Goal: Task Accomplishment & Management: Complete application form

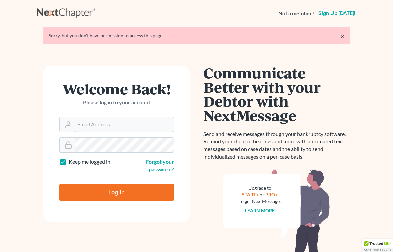
type input "[EMAIL_ADDRESS][DOMAIN_NAME]"
click at [104, 190] on input "Log In" at bounding box center [116, 192] width 115 height 17
type input "Thinking..."
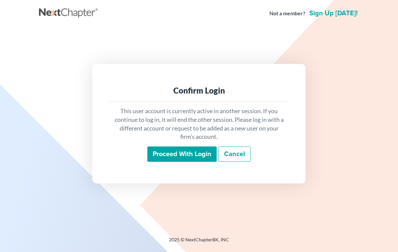
click at [163, 153] on input "Proceed with login" at bounding box center [181, 154] width 69 height 15
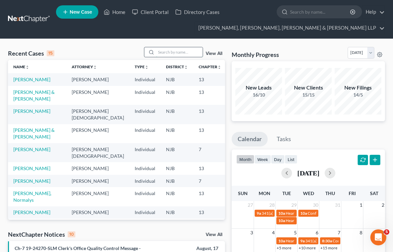
click at [169, 49] on input "search" at bounding box center [179, 52] width 47 height 10
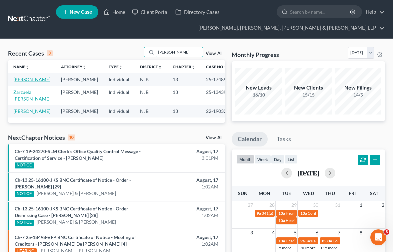
type input "amy"
click at [39, 80] on link "Berkowitz, Amy" at bounding box center [31, 80] width 37 height 6
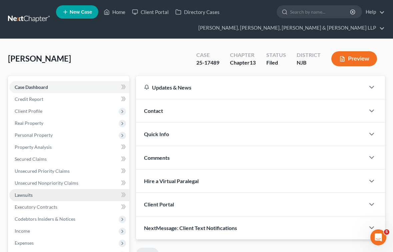
scroll to position [67, 0]
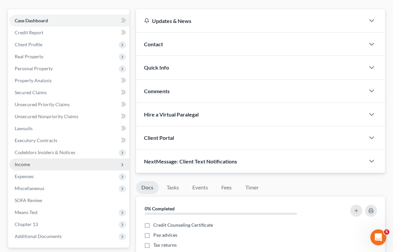
click at [19, 164] on span "Income" at bounding box center [22, 165] width 15 height 6
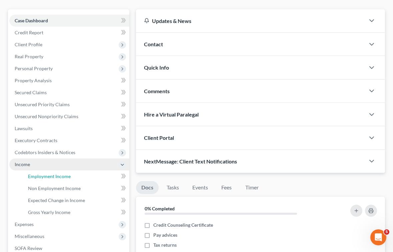
drag, startPoint x: 31, startPoint y: 175, endPoint x: 96, endPoint y: 165, distance: 66.3
click at [31, 175] on span "Employment Income" at bounding box center [49, 177] width 43 height 6
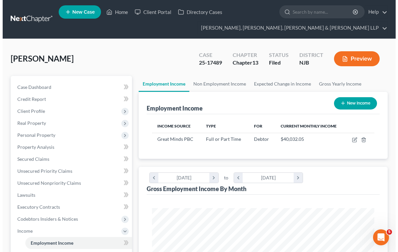
scroll to position [111, 236]
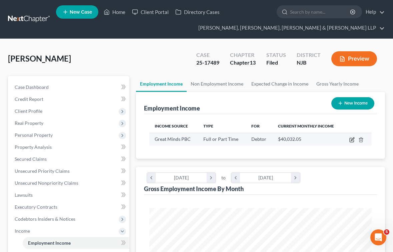
click at [349, 138] on icon "button" at bounding box center [351, 139] width 5 height 5
select select "0"
select select "8"
select select "0"
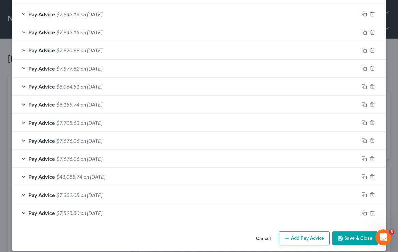
scroll to position [298, 0]
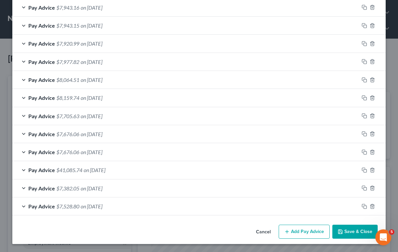
click at [162, 232] on div "Cancel Add Pay Advice Save & Close" at bounding box center [198, 233] width 373 height 22
click at [362, 206] on icon "button" at bounding box center [364, 206] width 5 height 5
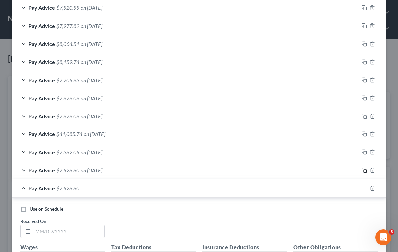
scroll to position [398, 0]
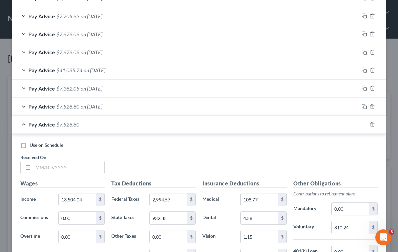
drag, startPoint x: 165, startPoint y: 164, endPoint x: 109, endPoint y: 170, distance: 56.7
click at [165, 164] on div "Use on Schedule I Received On *" at bounding box center [199, 161] width 364 height 38
click at [87, 168] on input "text" at bounding box center [68, 167] width 71 height 13
paste input "1/24/2025"
type input "1/24/2025"
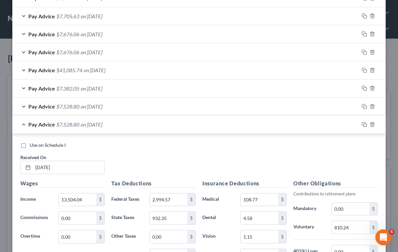
click at [159, 164] on div "Use on Schedule I Received On * 1/24/2025" at bounding box center [199, 161] width 364 height 38
click at [83, 200] on input "13,504.04" at bounding box center [78, 200] width 38 height 13
paste input "$13,507.31"
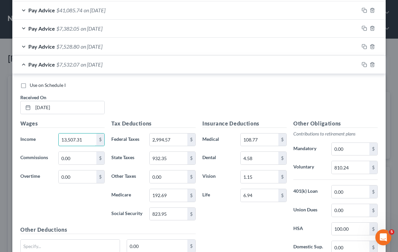
scroll to position [465, 0]
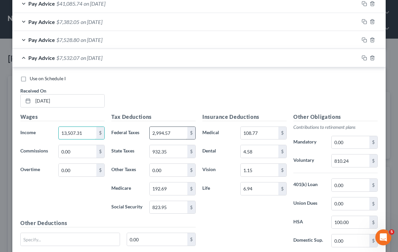
type input "13,507.31"
drag, startPoint x: 160, startPoint y: 132, endPoint x: 164, endPoint y: 131, distance: 3.7
click at [161, 131] on input "2,994.57" at bounding box center [169, 133] width 38 height 13
click at [173, 132] on input "2,994.57" at bounding box center [169, 133] width 38 height 13
type input "2,994.65"
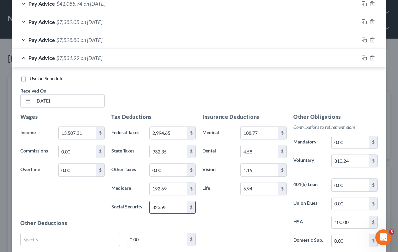
click at [158, 210] on input "823.95" at bounding box center [169, 207] width 38 height 13
paste input "$824.1"
type input "824.15"
click at [166, 190] on input "192.69" at bounding box center [169, 189] width 38 height 13
type input "192.75"
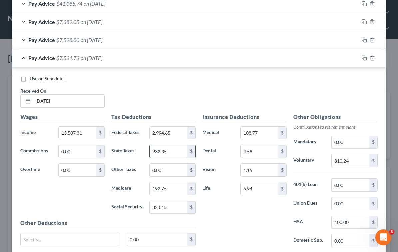
click at [170, 153] on input "932.35" at bounding box center [169, 151] width 38 height 13
type input "932.60"
click at [263, 217] on div "Insurance Deductions Medical 108.77 $ Dental 4.58 $ Vision 1.15 $ Life 6.94 $" at bounding box center [244, 183] width 91 height 140
click at [190, 96] on div "Use on Schedule I Received On * 1/24/2025" at bounding box center [199, 94] width 364 height 38
click at [363, 56] on icon "button" at bounding box center [364, 57] width 5 height 5
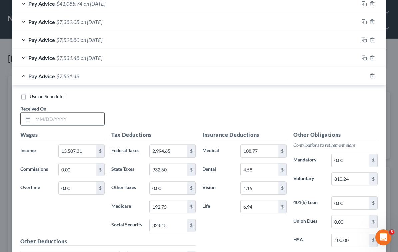
click at [81, 124] on input "text" at bounding box center [68, 119] width 71 height 13
paste input "1/10/2025"
type input "1/10/2025"
drag, startPoint x: 155, startPoint y: 118, endPoint x: 86, endPoint y: 152, distance: 76.6
click at [154, 117] on div "Use on Schedule I Received On * 1/10/2025" at bounding box center [199, 112] width 364 height 38
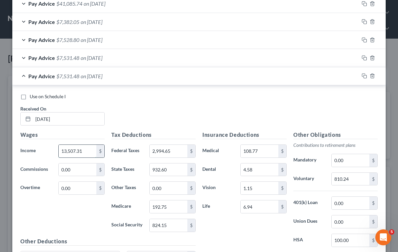
click at [80, 152] on input "13,507.31" at bounding box center [78, 151] width 38 height 13
paste input "$13,500.77"
type input "13,500.77"
click at [353, 177] on input "810.24" at bounding box center [351, 179] width 38 height 13
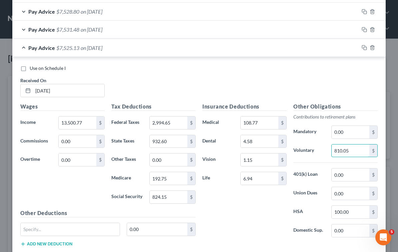
scroll to position [531, 0]
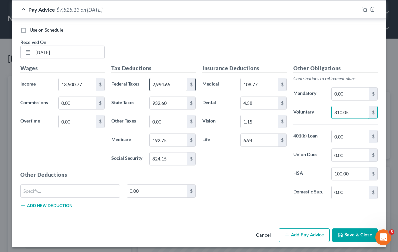
type input "810.05"
click at [161, 84] on input "2,994.65" at bounding box center [169, 84] width 38 height 13
type input "2,993.49"
click at [161, 157] on input "824.15" at bounding box center [169, 159] width 38 height 13
type input "823.75"
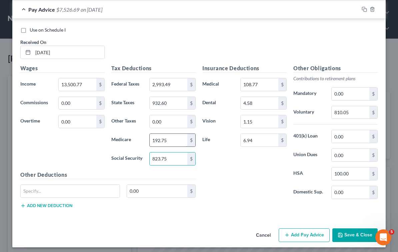
click at [159, 141] on input "192.75" at bounding box center [169, 140] width 38 height 13
type input "192.75"
click at [155, 104] on input "932.60" at bounding box center [169, 103] width 38 height 13
type input "932.10"
click at [67, 229] on div "Cancel Add Pay Advice Save & Close" at bounding box center [198, 237] width 373 height 22
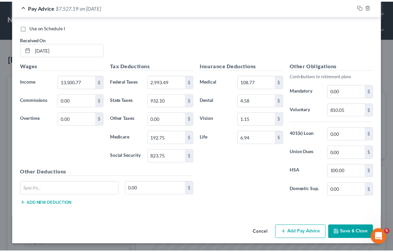
scroll to position [535, 0]
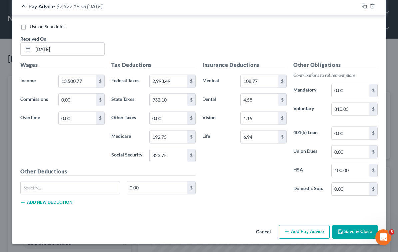
click at [347, 234] on button "Save & Close" at bounding box center [354, 232] width 45 height 14
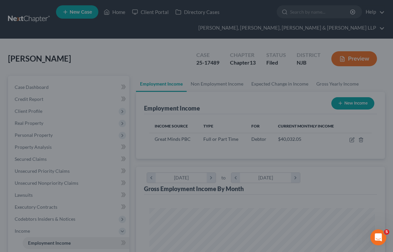
scroll to position [333169, 333045]
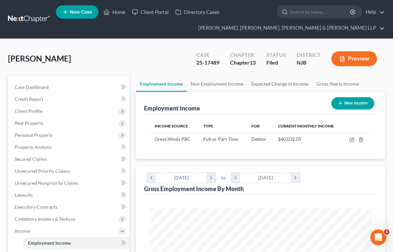
click at [166, 57] on div "Berkowitz, Amy Upgraded Case 25-17489 Chapter Chapter 13 Status Filed District …" at bounding box center [196, 61] width 377 height 29
click at [35, 156] on span "Secured Claims" at bounding box center [31, 159] width 32 height 6
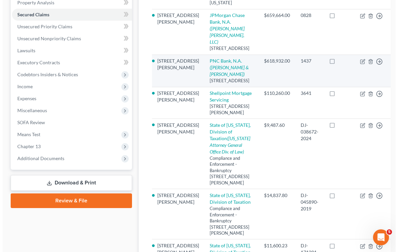
scroll to position [100, 0]
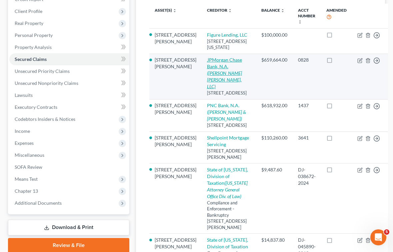
click at [207, 72] on link "JPMorgan Chase Bank, N.A. (McCalla Raymer Leibert Pierce, LLC)" at bounding box center [224, 73] width 35 height 32
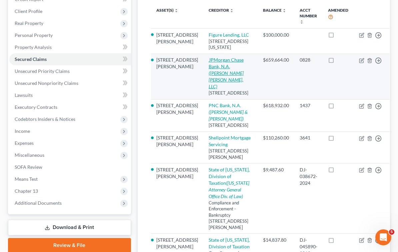
select select "36"
select select "6"
select select "0"
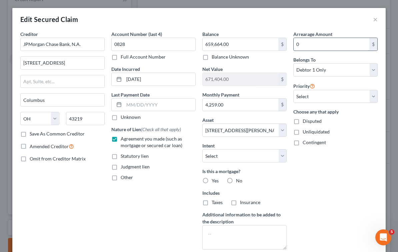
click at [303, 48] on input "0" at bounding box center [332, 44] width 76 height 13
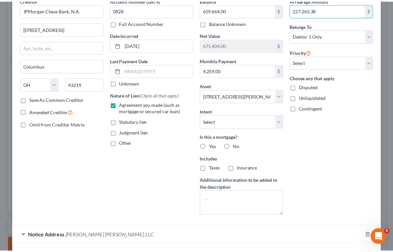
scroll to position [82, 0]
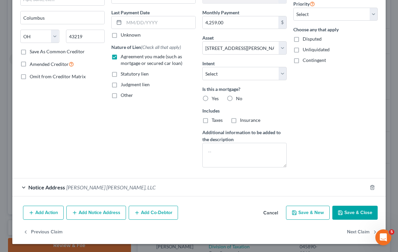
type input "227,265.38"
click at [351, 216] on button "Save & Close" at bounding box center [354, 213] width 45 height 14
select select "6"
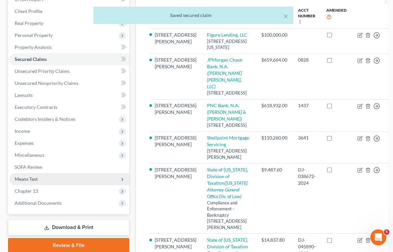
click at [29, 179] on span "Means Test" at bounding box center [26, 179] width 23 height 6
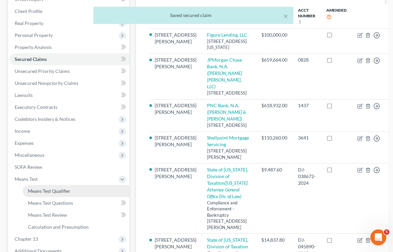
click at [37, 189] on span "Means Test Qualifier" at bounding box center [49, 191] width 42 height 6
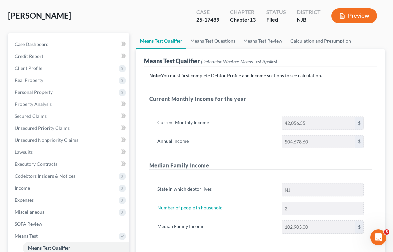
scroll to position [41, 0]
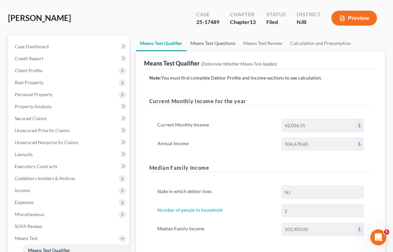
click at [206, 42] on link "Means Test Questions" at bounding box center [212, 43] width 53 height 16
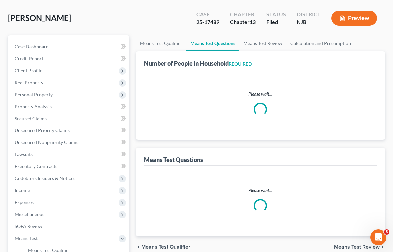
scroll to position [3, 0]
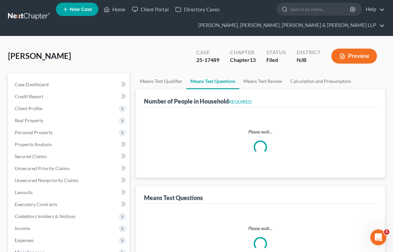
select select "0"
select select "60"
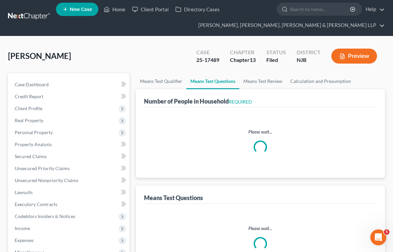
select select "0"
select select "60"
select select "0"
select select "60"
select select "1"
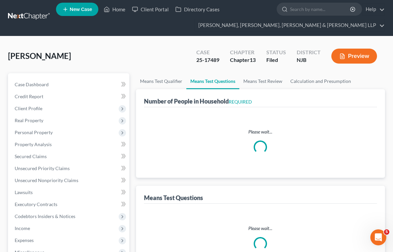
select select "12"
select select "0"
select select "1"
select select "3"
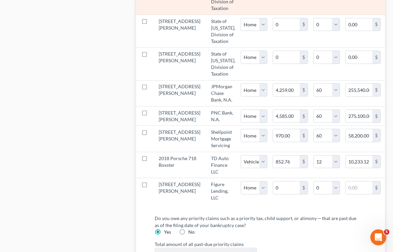
scroll to position [867, 0]
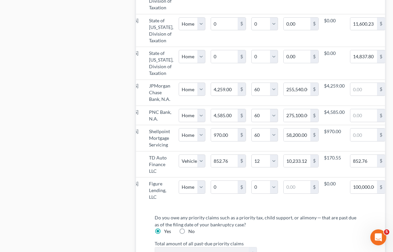
scroll to position [0, 99]
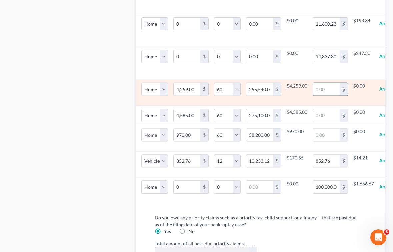
click at [313, 96] on input "text" at bounding box center [326, 89] width 27 height 13
type input "2,3557"
select select "0"
select select "60"
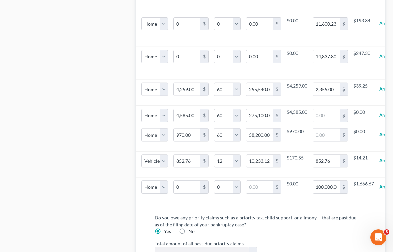
select select "0"
select select "60"
select select "0"
select select "60"
select select "0"
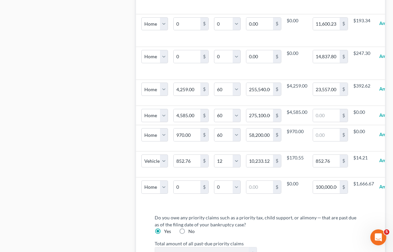
select select "60"
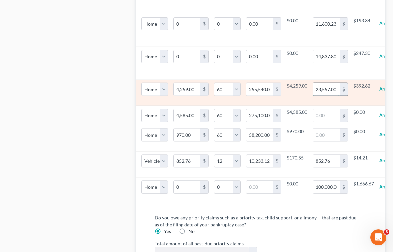
click at [313, 96] on input "23,557.00" at bounding box center [326, 89] width 27 height 13
type input "235,577.00"
select select "0"
select select "60"
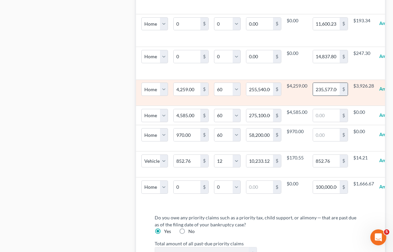
click at [313, 96] on input "235,577.00" at bounding box center [326, 89] width 27 height 13
type input "235,577.16"
select select "0"
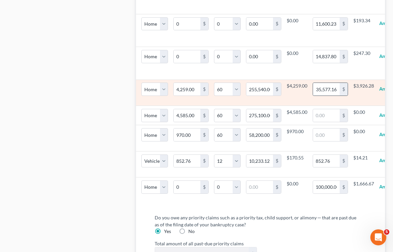
select select "60"
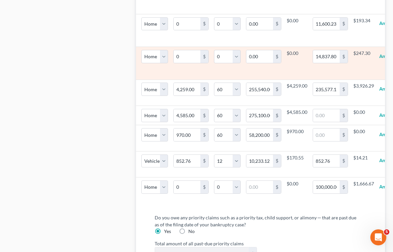
select select "0"
select select "60"
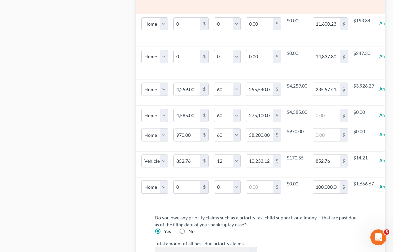
select select "0"
select select "60"
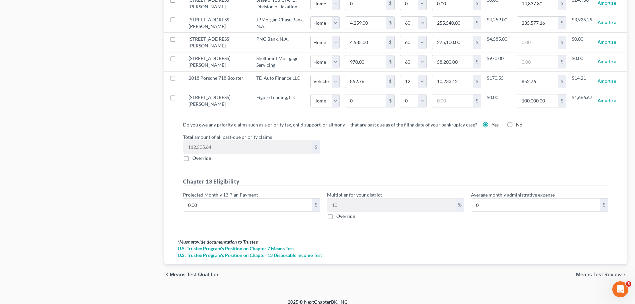
scroll to position [0, 0]
click at [398, 146] on div "Total amount of all past-due priority claims 112,505.64 $ Override" at bounding box center [396, 147] width 432 height 28
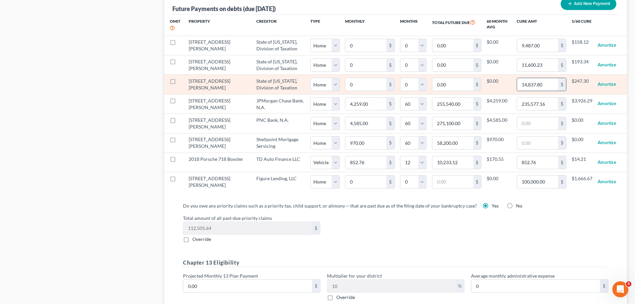
scroll to position [659, 0]
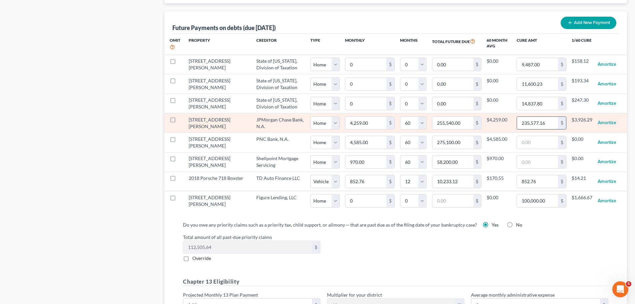
click at [398, 117] on input "235,577.16" at bounding box center [537, 123] width 41 height 13
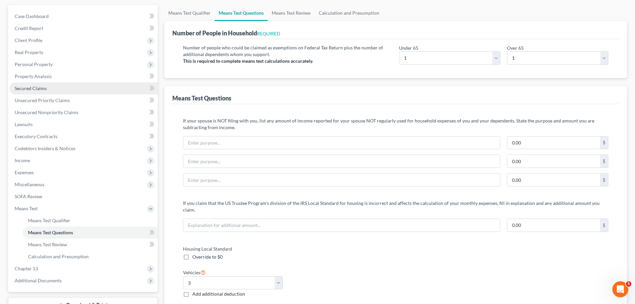
click at [29, 88] on span "Secured Claims" at bounding box center [31, 88] width 32 height 6
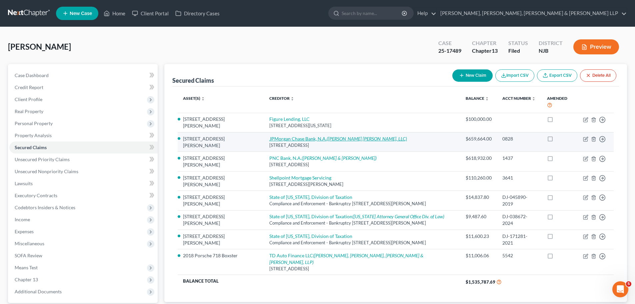
click at [285, 136] on link "JPMorgan Chase Bank, N.A. (McCalla Raymer Leibert Pierce, LLC)" at bounding box center [338, 139] width 138 height 6
select select "36"
select select "0"
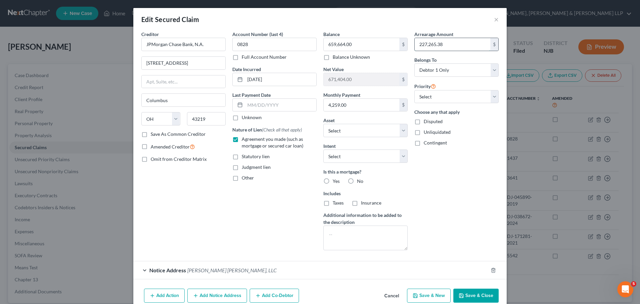
click at [398, 43] on input "227,265.38" at bounding box center [453, 44] width 76 height 13
paste input "35,577.16"
type input "235,577.16"
click at [398, 208] on div "Arrearage Amount 235,577.16 $ Belongs To * Select Debtor 1 Only Debtor 2 Only D…" at bounding box center [456, 143] width 91 height 225
click at [398, 252] on button "Save & Close" at bounding box center [475, 295] width 45 height 14
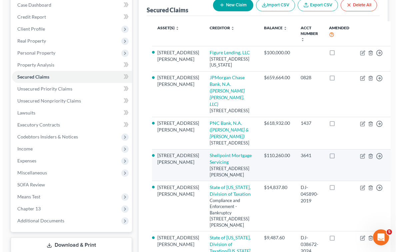
scroll to position [100, 0]
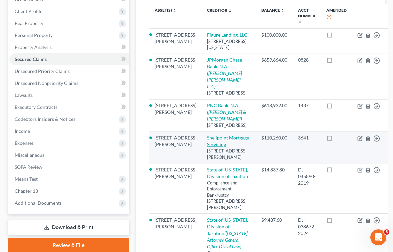
click at [220, 144] on link "Shellpoint Mortgage Servicing" at bounding box center [228, 141] width 42 height 12
select select "42"
select select "0"
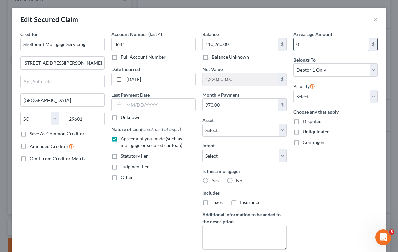
click at [308, 42] on input "0" at bounding box center [332, 44] width 76 height 13
drag, startPoint x: 317, startPoint y: 43, endPoint x: 294, endPoint y: 47, distance: 23.2
click at [294, 47] on input "40,725.46" at bounding box center [332, 44] width 76 height 13
type input "40,725.46"
click at [359, 199] on div "Arrearage Amount 40,725.46 $ Belongs To * Select Debtor 1 Only Debtor 2 Only De…" at bounding box center [335, 143] width 91 height 225
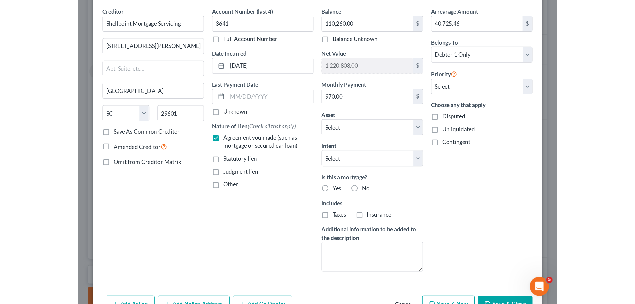
scroll to position [64, 0]
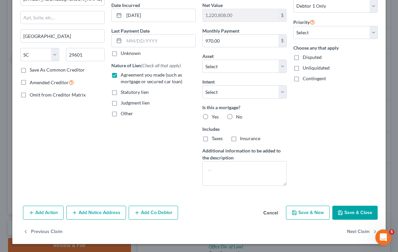
click at [351, 214] on button "Save & Close" at bounding box center [354, 213] width 45 height 14
select select "6"
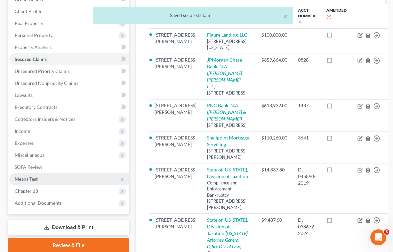
click at [30, 179] on span "Means Test" at bounding box center [26, 179] width 23 height 6
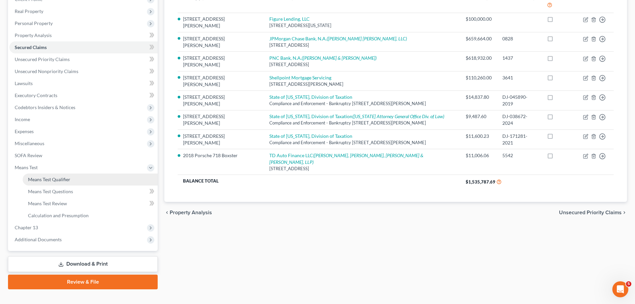
click at [56, 179] on span "Means Test Qualifier" at bounding box center [49, 179] width 42 height 6
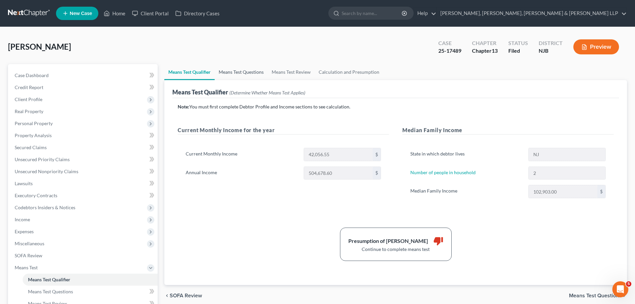
click at [232, 69] on link "Means Test Questions" at bounding box center [241, 72] width 53 height 16
select select "1"
select select "3"
select select "0"
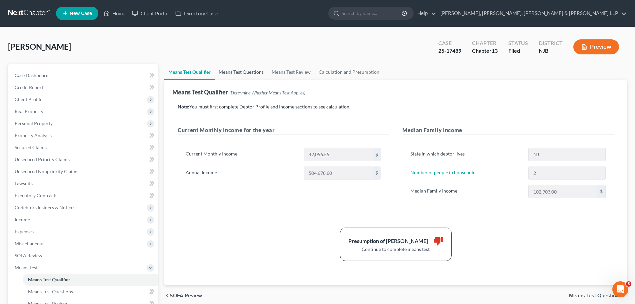
select select "0"
select select "60"
select select "0"
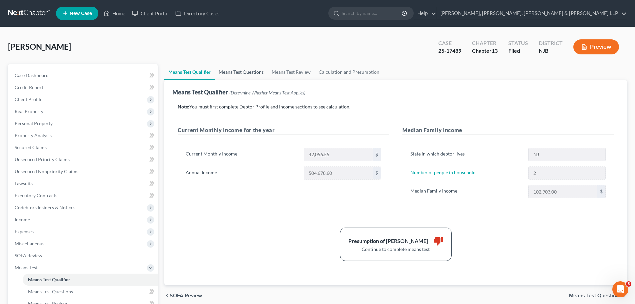
select select "60"
select select "0"
select select "60"
select select "1"
select select "12"
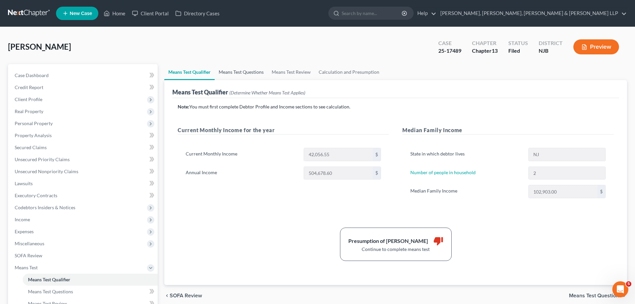
select select "0"
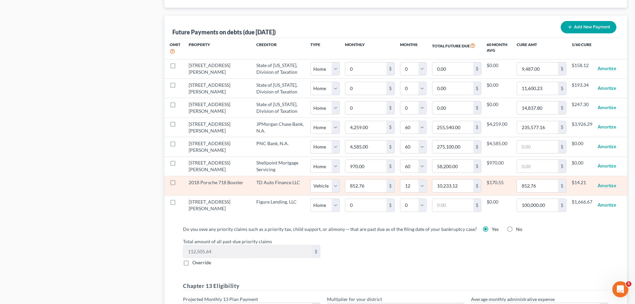
scroll to position [667, 0]
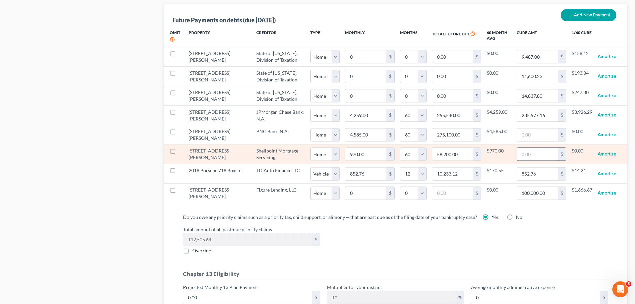
click at [398, 150] on input "text" at bounding box center [537, 154] width 41 height 13
paste input "40,725.46"
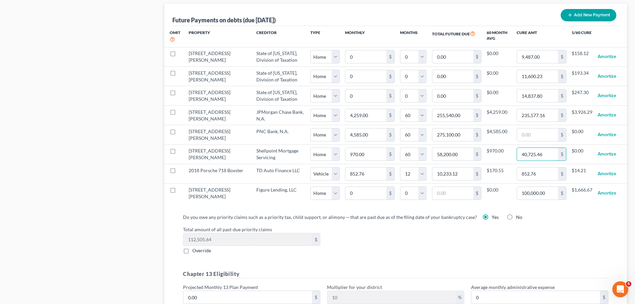
type input "40,725.46"
click at [398, 233] on div "Total amount of all past-due priority claims 112,505.64 $ Override" at bounding box center [396, 240] width 432 height 28
select select "0"
select select "60"
click at [398, 248] on div "Do you owe any priority claims such as a priority tax, child support, or alimon…" at bounding box center [396, 265] width 436 height 104
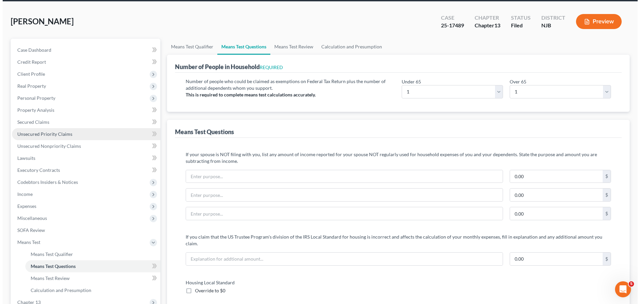
scroll to position [0, 0]
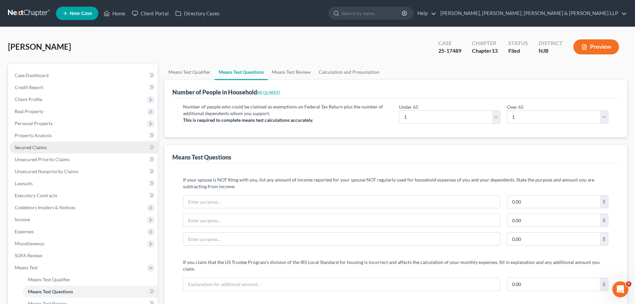
click at [51, 146] on link "Secured Claims" at bounding box center [83, 147] width 148 height 12
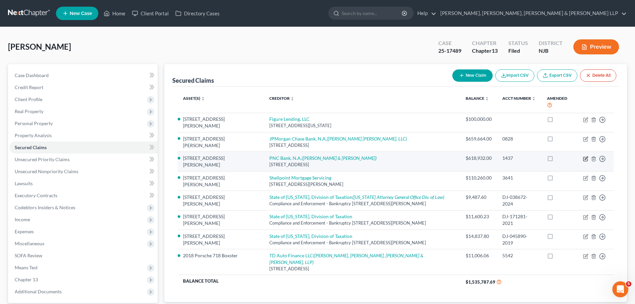
click at [398, 156] on icon "button" at bounding box center [586, 157] width 3 height 3
select select "36"
select select "0"
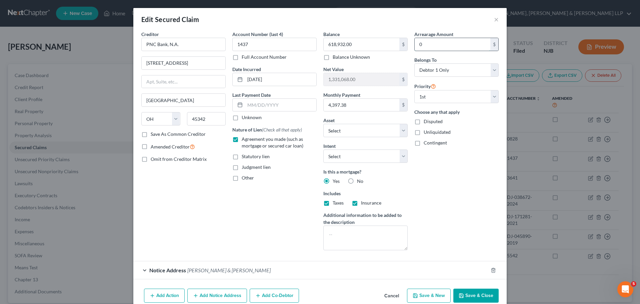
click at [398, 44] on input "0" at bounding box center [453, 44] width 76 height 13
click at [398, 44] on input "177,631" at bounding box center [453, 44] width 76 height 13
drag, startPoint x: 449, startPoint y: 44, endPoint x: 414, endPoint y: 48, distance: 35.5
click at [398, 48] on input "177,631.75" at bounding box center [453, 44] width 76 height 13
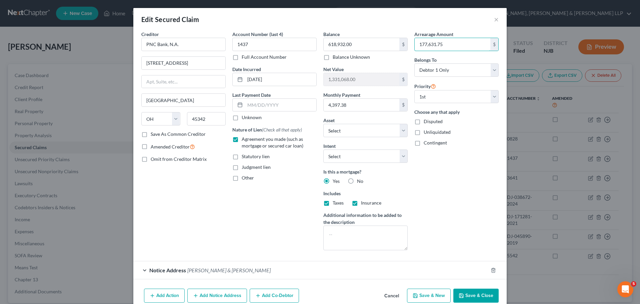
type input "177,631.75"
click at [398, 201] on div "Arrearage Amount 177,631.75 $ Belongs To * Select Debtor 1 Only Debtor 2 Only D…" at bounding box center [456, 143] width 91 height 225
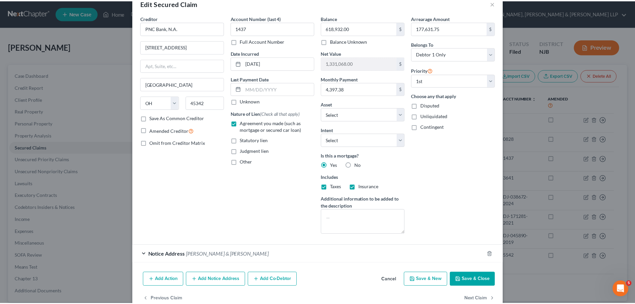
scroll to position [31, 0]
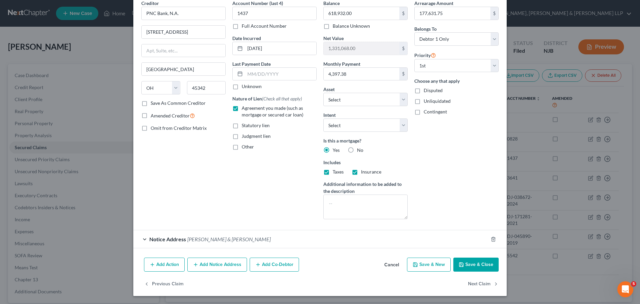
click at [398, 252] on button "Save & Close" at bounding box center [475, 264] width 45 height 14
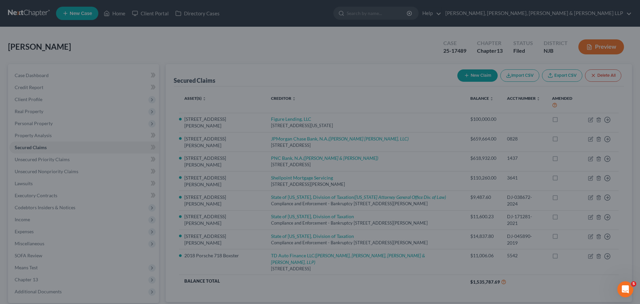
select select "6"
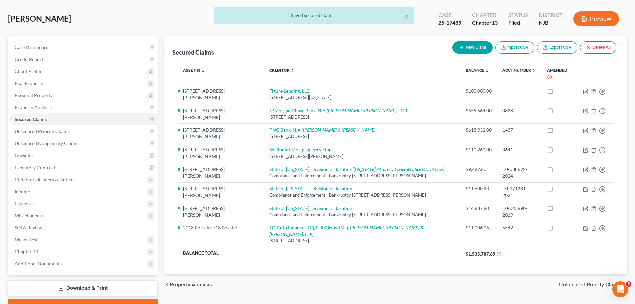
scroll to position [63, 0]
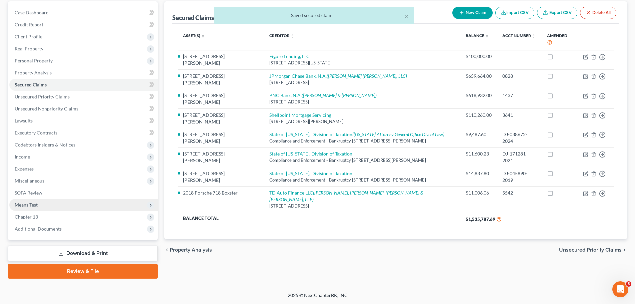
click at [26, 204] on span "Means Test" at bounding box center [26, 205] width 23 height 6
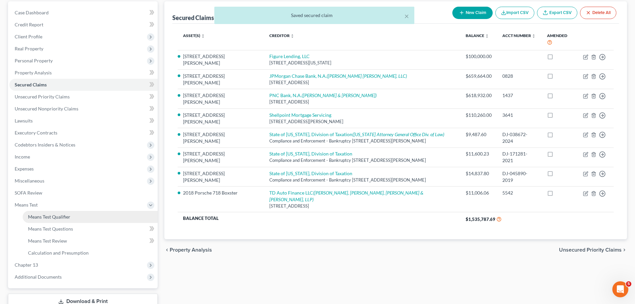
click at [33, 218] on span "Means Test Qualifier" at bounding box center [49, 217] width 42 height 6
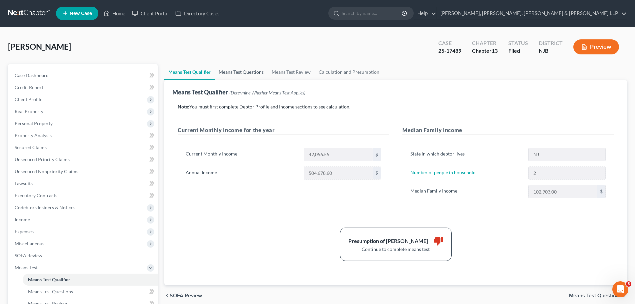
click at [246, 76] on link "Means Test Questions" at bounding box center [241, 72] width 53 height 16
select select "1"
select select "3"
select select "0"
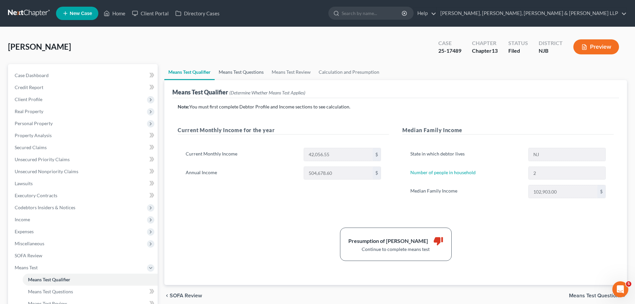
select select "0"
select select "60"
select select "0"
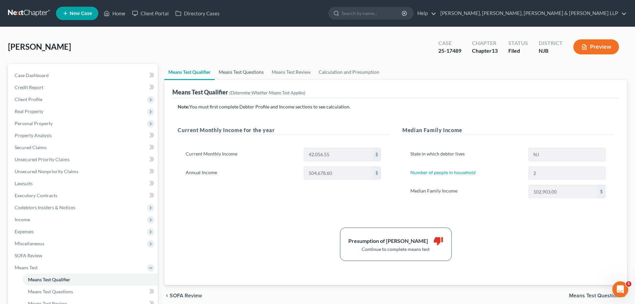
select select "60"
select select "0"
select select "60"
select select "1"
select select "12"
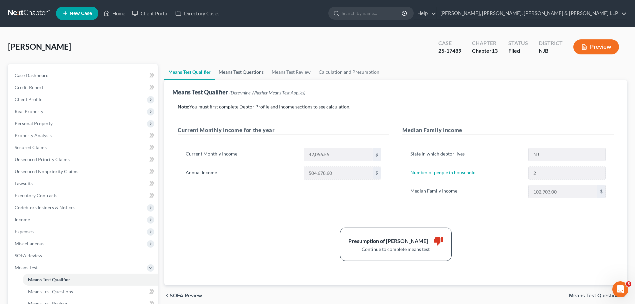
select select "0"
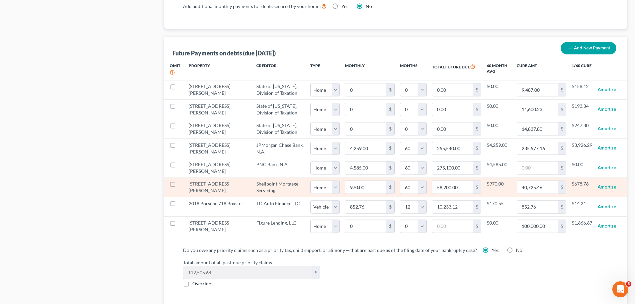
scroll to position [633, 0]
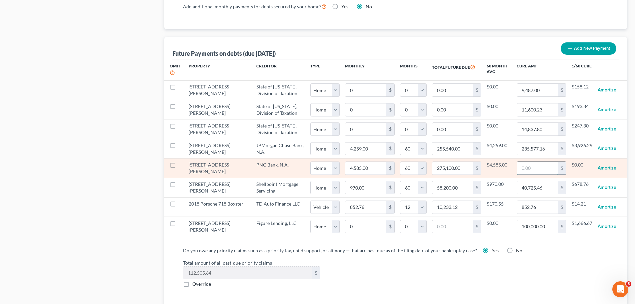
click at [398, 162] on input "text" at bounding box center [537, 168] width 41 height 13
paste input "177,631.75"
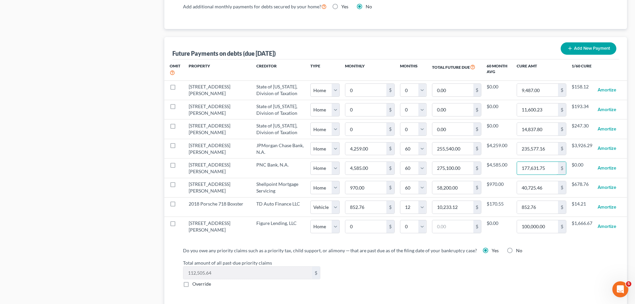
type input "177,631.75"
click at [398, 252] on div "Total amount of all past-due priority claims 112,505.64 $ Override" at bounding box center [396, 273] width 432 height 28
select select "0"
select select "60"
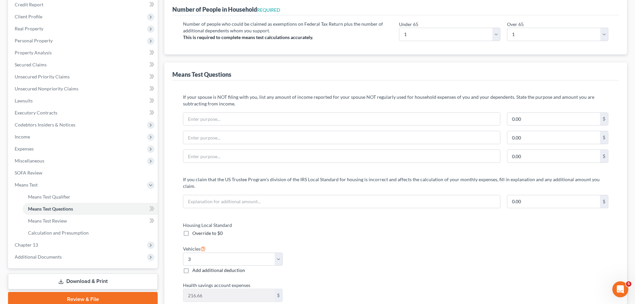
scroll to position [0, 0]
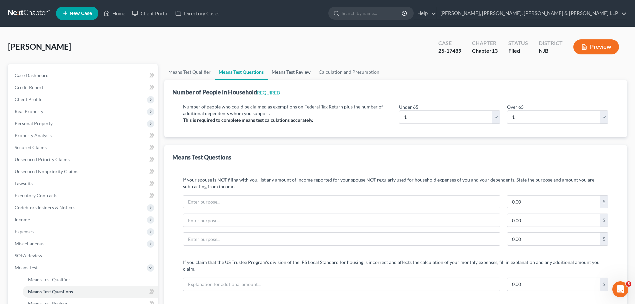
drag, startPoint x: 289, startPoint y: 73, endPoint x: 300, endPoint y: 74, distance: 11.1
click at [289, 73] on link "Means Test Review" at bounding box center [291, 72] width 47 height 16
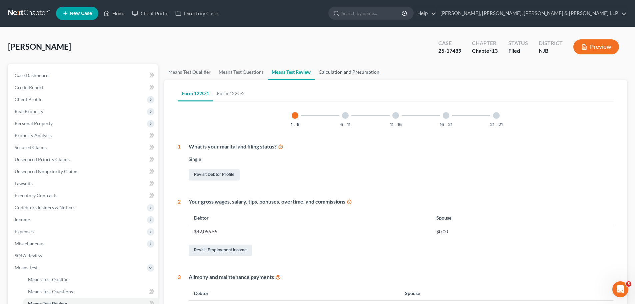
click at [342, 71] on link "Calculation and Presumption" at bounding box center [349, 72] width 69 height 16
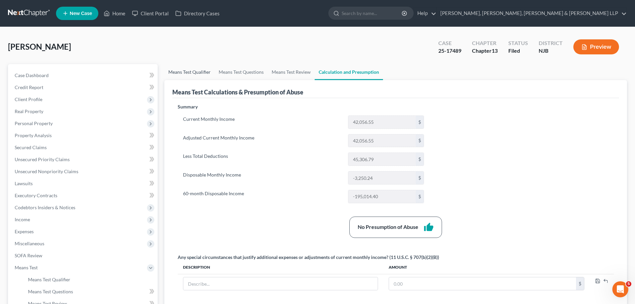
click at [186, 70] on link "Means Test Qualifier" at bounding box center [189, 72] width 50 height 16
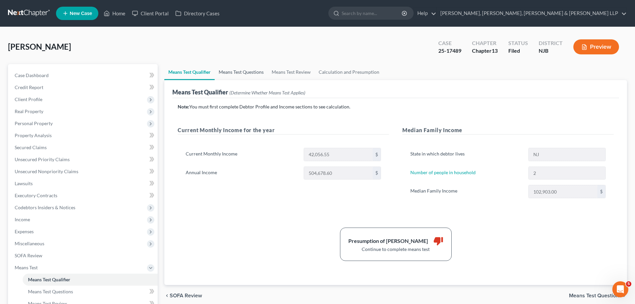
click at [239, 68] on link "Means Test Questions" at bounding box center [241, 72] width 53 height 16
select select "1"
select select "3"
select select "0"
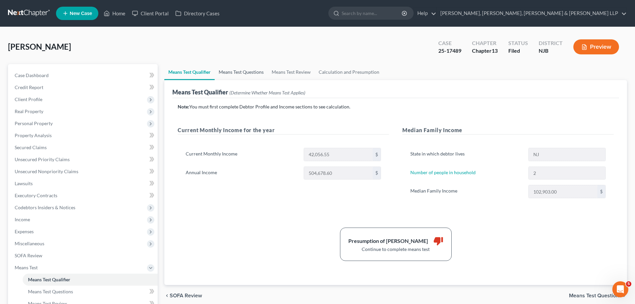
select select "0"
select select "60"
select select "0"
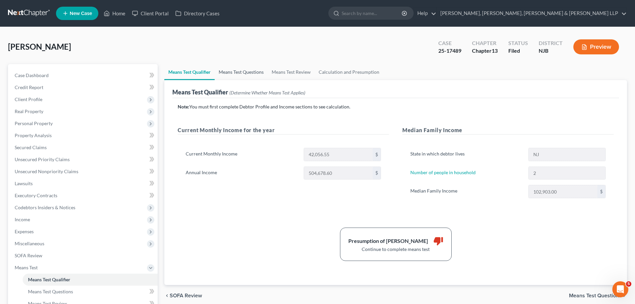
select select "60"
select select "0"
select select "60"
select select "1"
select select "12"
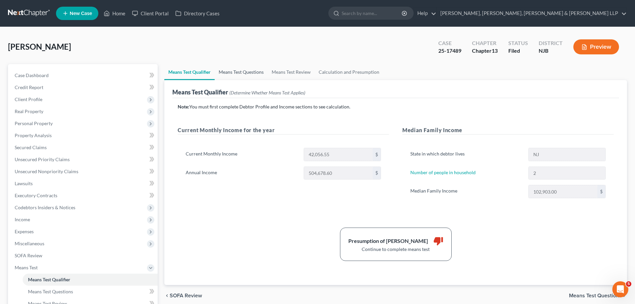
select select "0"
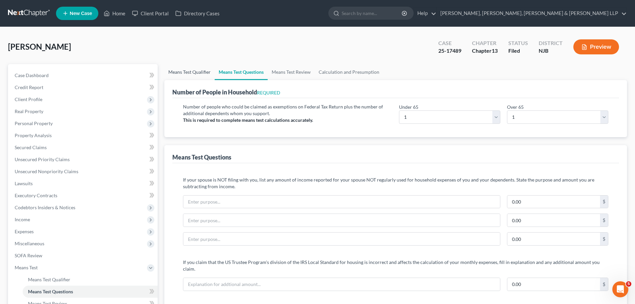
click at [192, 73] on link "Means Test Qualifier" at bounding box center [189, 72] width 50 height 16
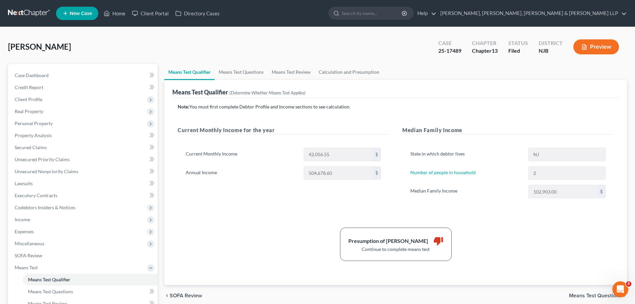
scroll to position [111, 0]
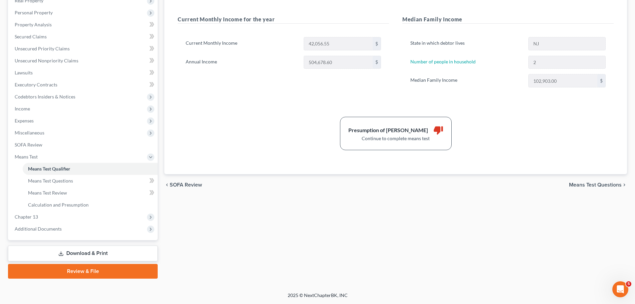
click at [88, 252] on link "Download & Print" at bounding box center [83, 253] width 150 height 16
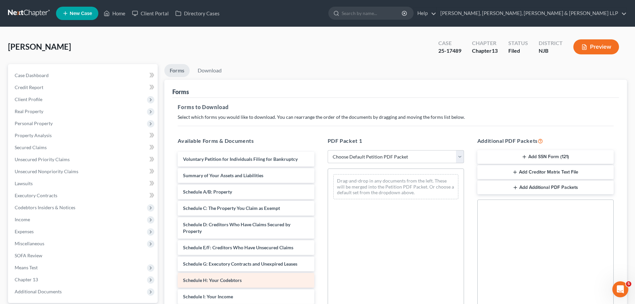
scroll to position [67, 0]
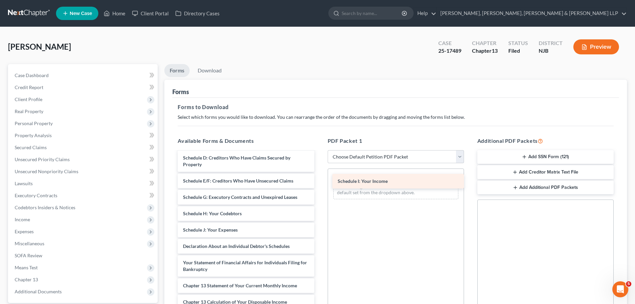
drag, startPoint x: 222, startPoint y: 228, endPoint x: 380, endPoint y: 181, distance: 164.5
click at [319, 179] on div "Schedule I: Your Income Voluntary Petition for Individuals Filing for Bankruptc…" at bounding box center [245, 233] width 147 height 296
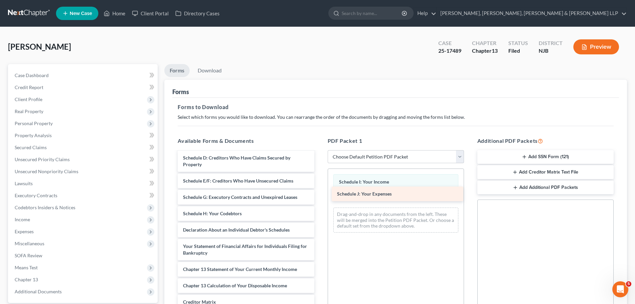
drag, startPoint x: 235, startPoint y: 231, endPoint x: 389, endPoint y: 195, distance: 158.1
click at [319, 195] on div "Schedule J: Your Expenses Voluntary Petition for Individuals Filing for Bankrup…" at bounding box center [245, 225] width 147 height 280
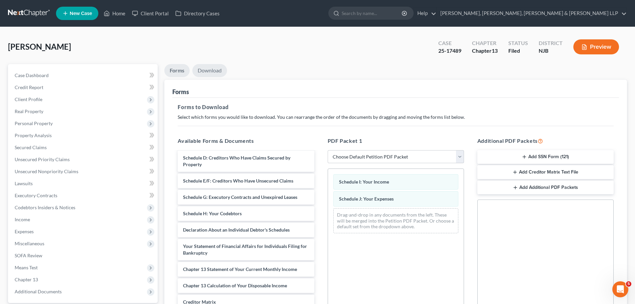
click at [208, 68] on link "Download" at bounding box center [209, 70] width 35 height 13
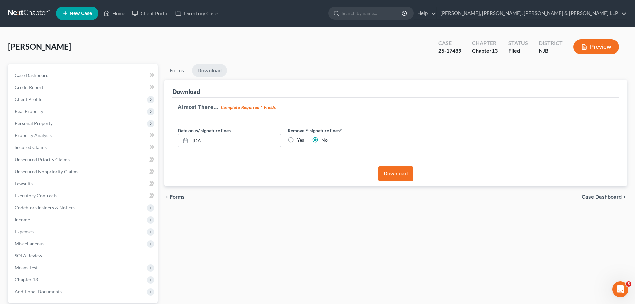
click at [386, 175] on button "Download" at bounding box center [395, 173] width 35 height 15
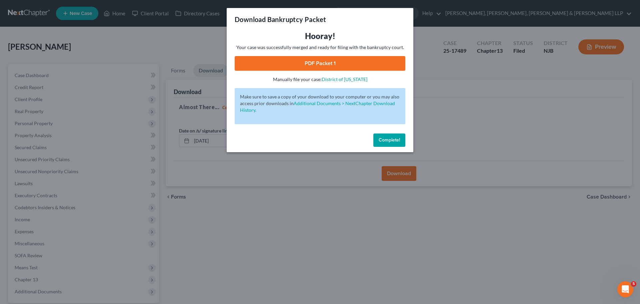
click at [255, 64] on link "PDF Packet 1" at bounding box center [320, 63] width 171 height 15
click at [394, 136] on button "Complete!" at bounding box center [389, 139] width 32 height 13
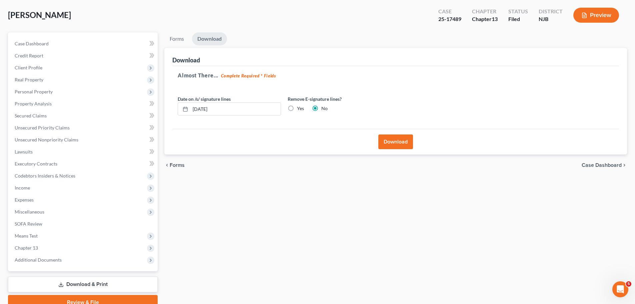
scroll to position [63, 0]
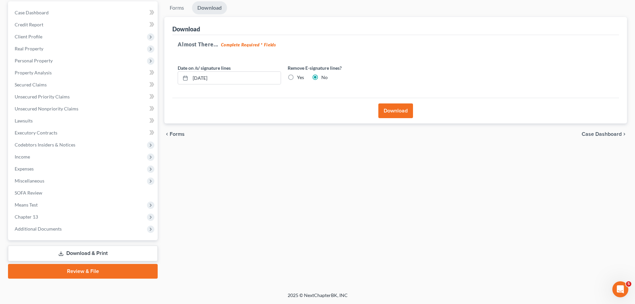
click at [86, 252] on link "Download & Print" at bounding box center [83, 253] width 150 height 16
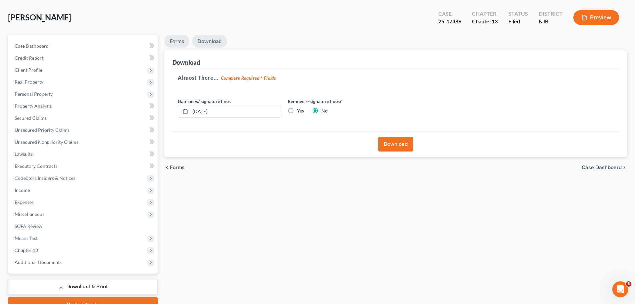
click at [177, 41] on link "Forms" at bounding box center [176, 41] width 25 height 13
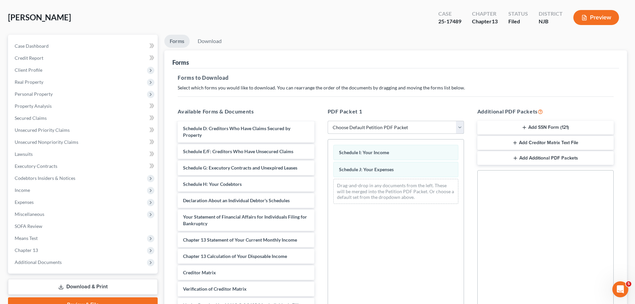
click at [379, 132] on select "Choose Default Petition PDF Packet Complete Bankruptcy Petition (all forms and …" at bounding box center [396, 127] width 136 height 13
select select "0"
click at [328, 121] on select "Choose Default Petition PDF Packet Complete Bankruptcy Petition (all forms and …" at bounding box center [396, 127] width 136 height 13
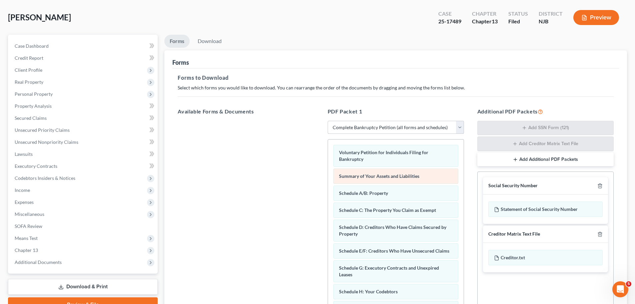
scroll to position [0, 0]
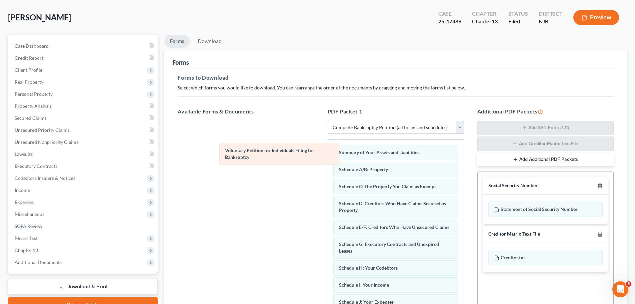
drag, startPoint x: 368, startPoint y: 151, endPoint x: 237, endPoint y: 150, distance: 131.6
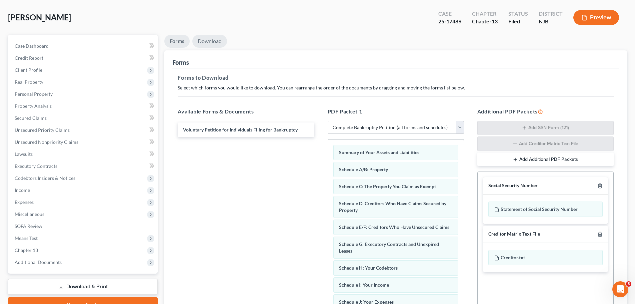
drag, startPoint x: 205, startPoint y: 40, endPoint x: 207, endPoint y: 45, distance: 5.0
click at [206, 40] on link "Download" at bounding box center [209, 41] width 35 height 13
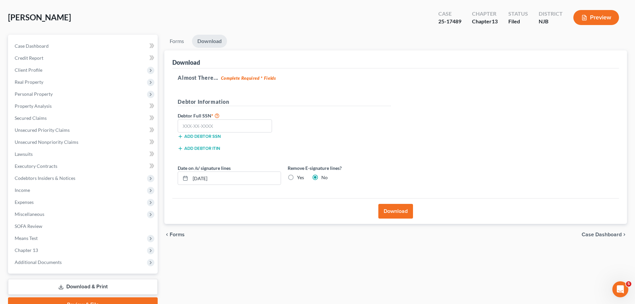
click at [390, 212] on button "Download" at bounding box center [395, 211] width 35 height 15
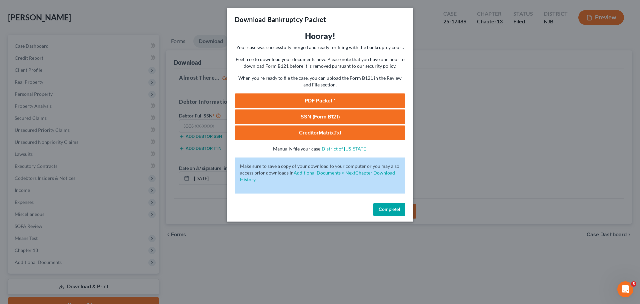
click at [319, 100] on link "PDF Packet 1" at bounding box center [320, 100] width 171 height 15
drag, startPoint x: 387, startPoint y: 210, endPoint x: 338, endPoint y: 228, distance: 52.3
click at [387, 210] on span "Complete!" at bounding box center [389, 209] width 21 height 6
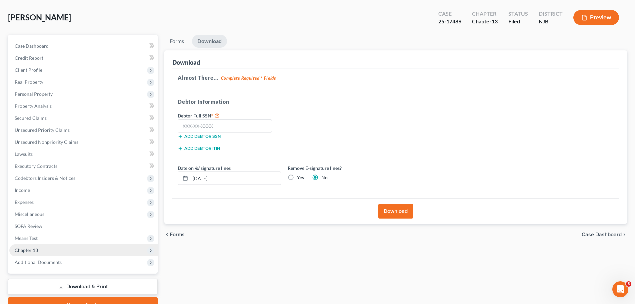
click at [21, 251] on span "Chapter 13" at bounding box center [26, 250] width 23 height 6
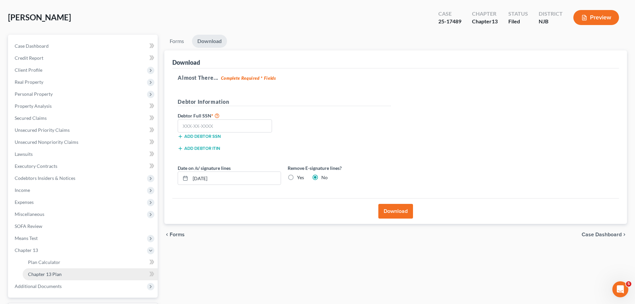
click at [34, 252] on span "Chapter 13 Plan" at bounding box center [45, 274] width 34 height 6
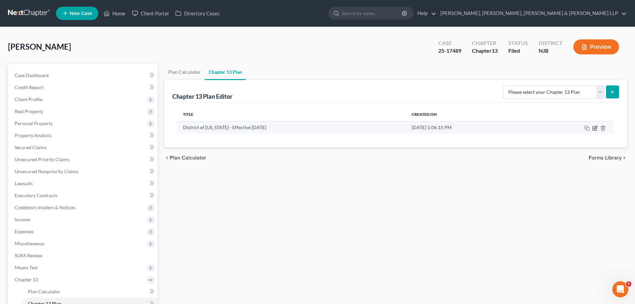
click at [398, 129] on icon "button" at bounding box center [594, 127] width 5 height 5
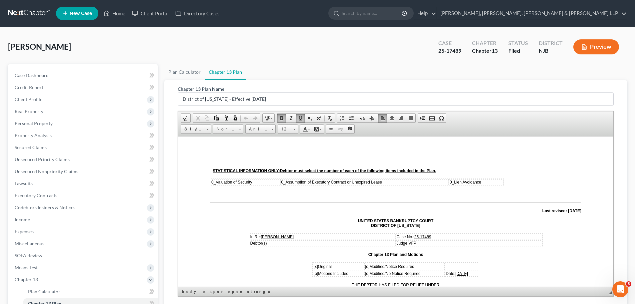
click at [398, 252] on span "08/13/2025" at bounding box center [461, 273] width 13 height 5
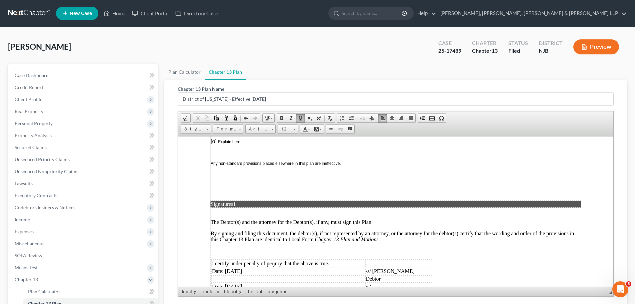
scroll to position [1833, 0]
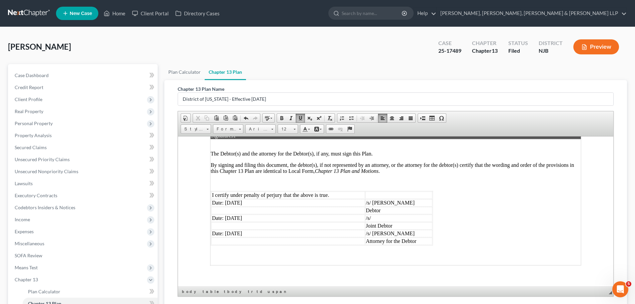
click at [236, 199] on td "Date: 08/13/2025" at bounding box center [288, 202] width 154 height 7
click at [235, 214] on td "Date: 08/13/2025" at bounding box center [288, 217] width 154 height 7
click at [234, 229] on td "Date: 08/13/2025" at bounding box center [288, 232] width 154 height 7
click at [235, 199] on td "Date: 08/17/2025" at bounding box center [288, 202] width 154 height 7
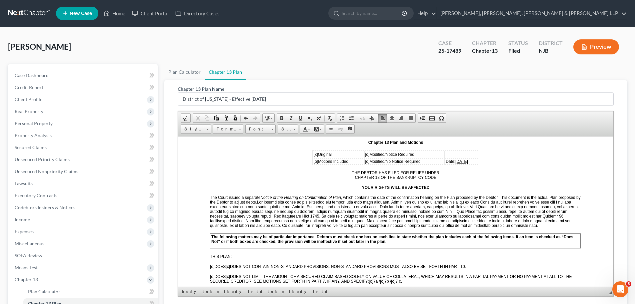
scroll to position [0, 0]
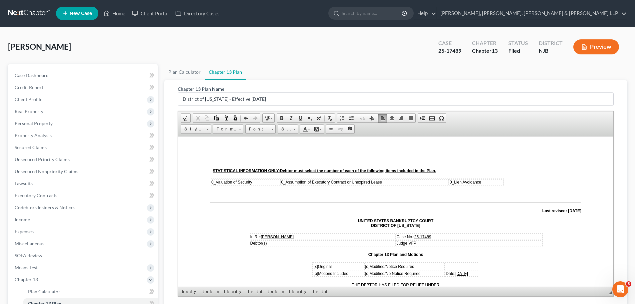
click at [398, 252] on span "08/14/2025" at bounding box center [461, 273] width 13 height 5
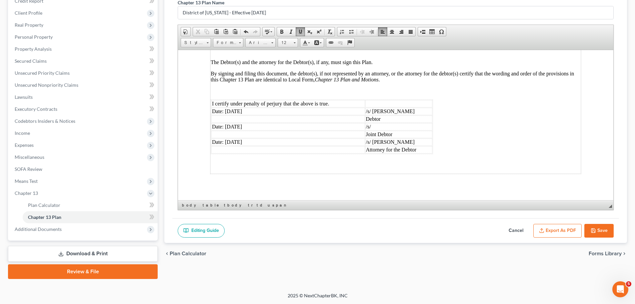
scroll to position [87, 0]
click at [398, 229] on button "Export as PDF" at bounding box center [557, 230] width 48 height 14
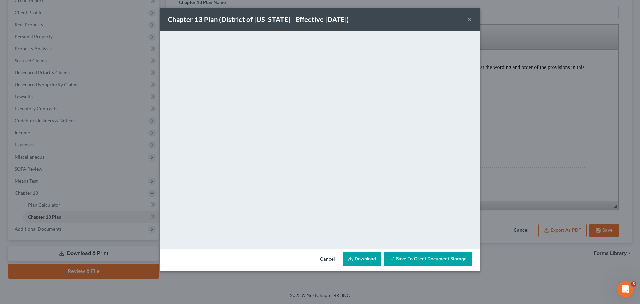
click at [332, 252] on button "Cancel" at bounding box center [327, 258] width 25 height 13
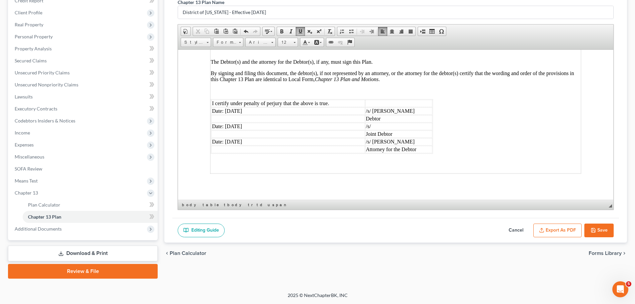
click at [398, 230] on button "Save" at bounding box center [598, 230] width 29 height 14
